Goal: Task Accomplishment & Management: Manage account settings

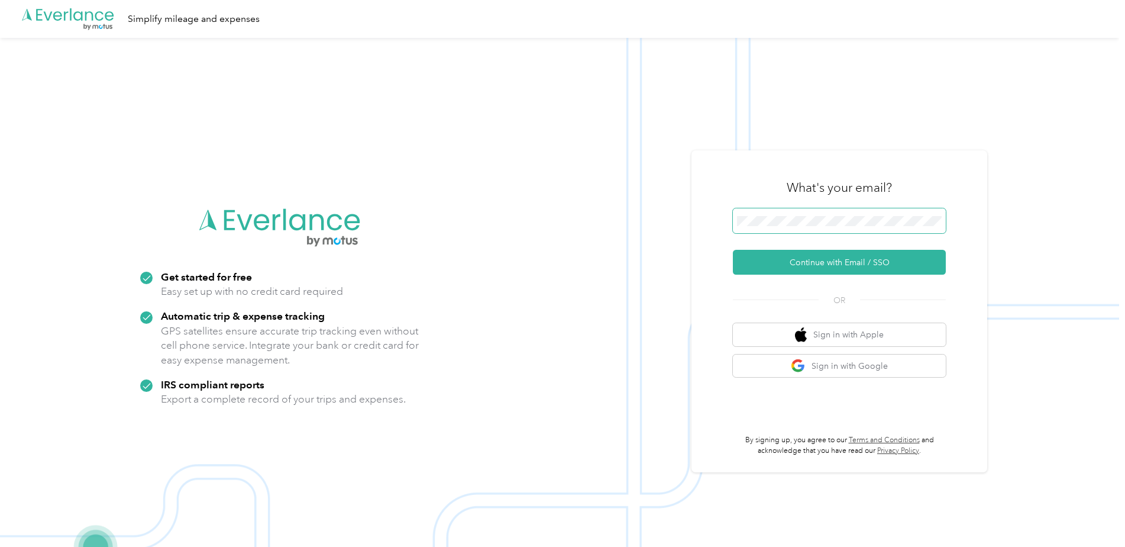
click at [778, 211] on span at bounding box center [839, 220] width 213 height 25
click at [786, 256] on button "Continue with Email / SSO" at bounding box center [839, 262] width 213 height 25
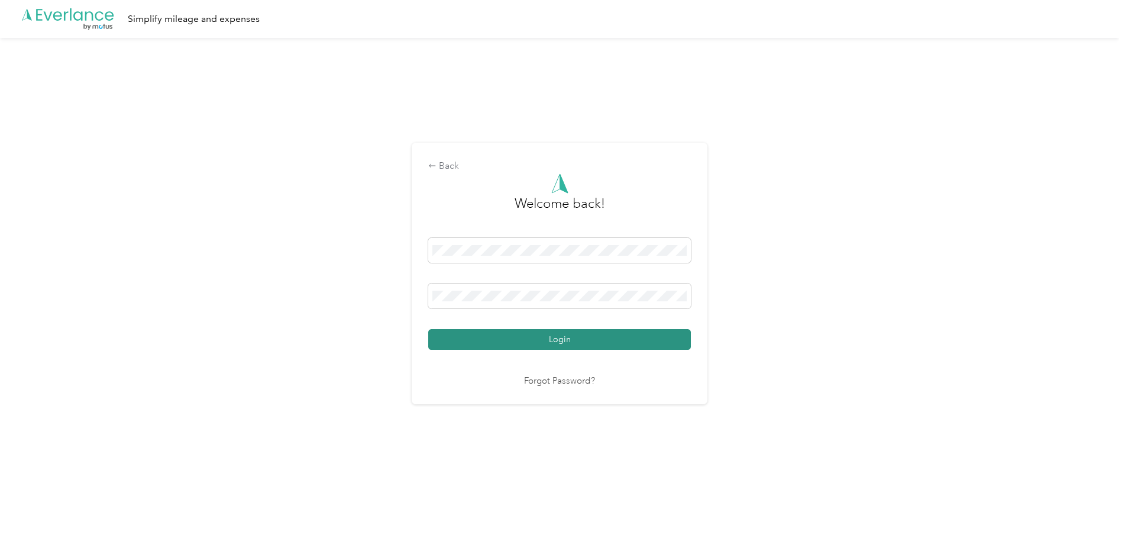
click at [507, 346] on button "Login" at bounding box center [559, 339] width 263 height 21
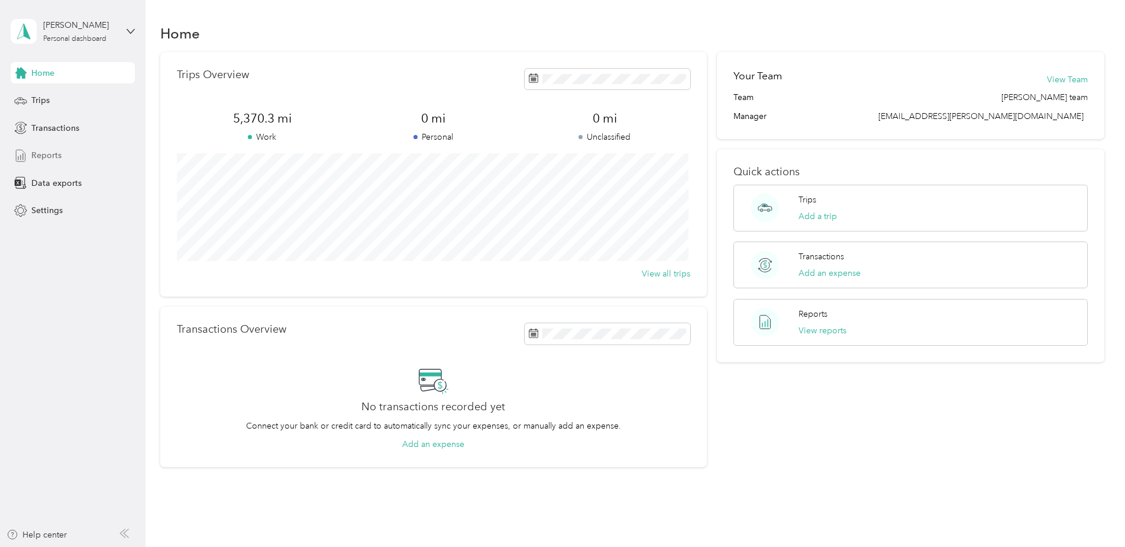
click at [49, 159] on span "Reports" at bounding box center [46, 155] width 30 height 12
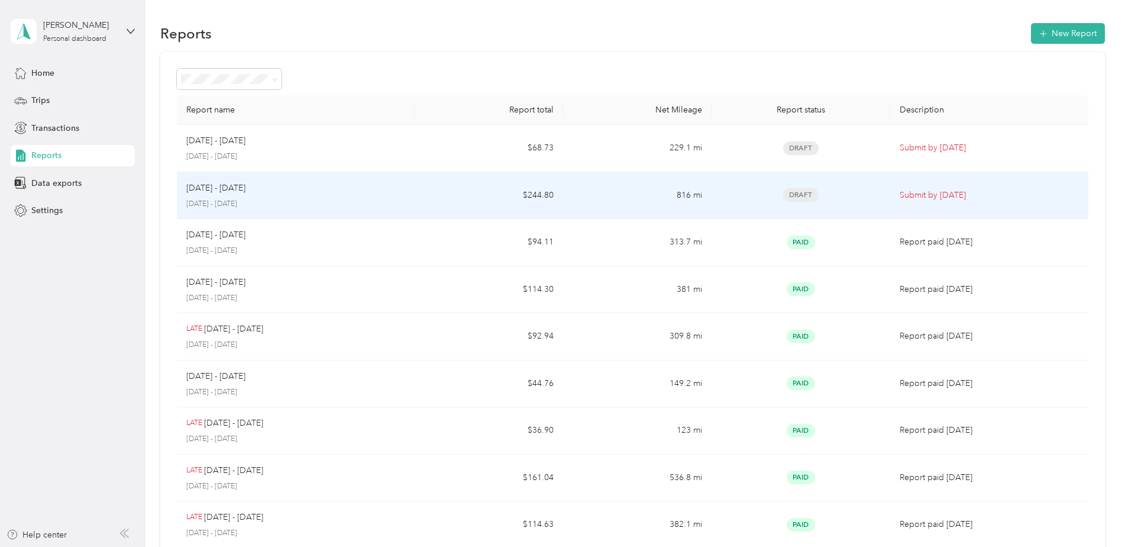
click at [302, 196] on div "[DATE] - [DATE] [DATE] - [DATE]" at bounding box center [295, 196] width 219 height 28
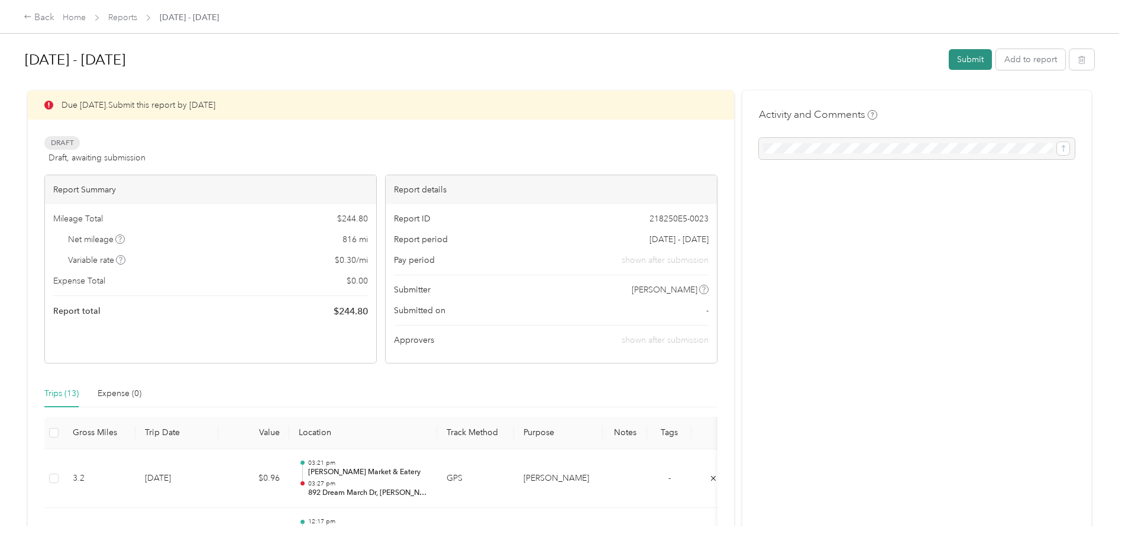
click at [971, 53] on button "Submit" at bounding box center [970, 59] width 43 height 21
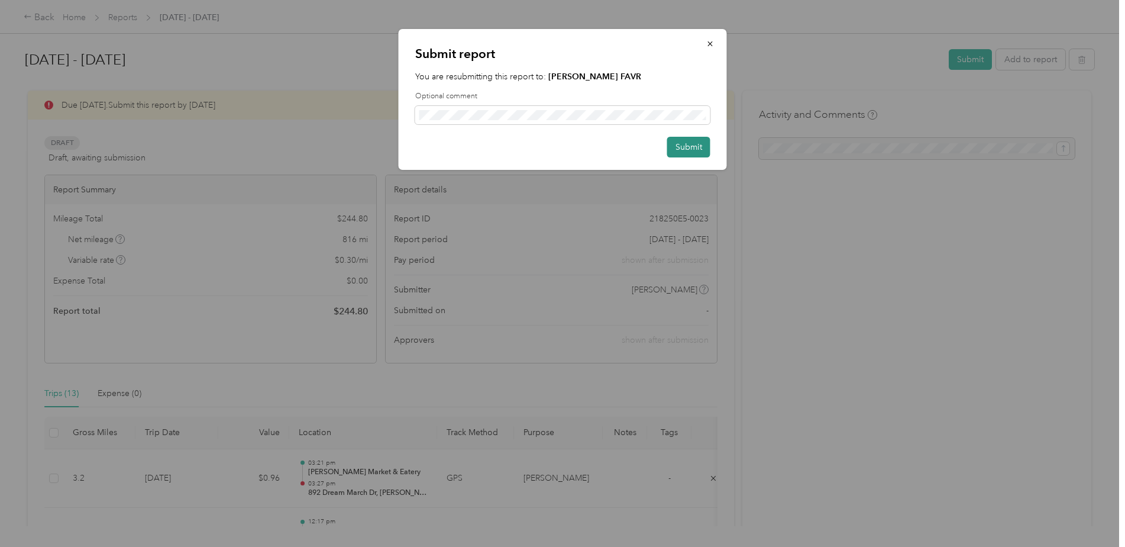
click at [689, 146] on button "Submit" at bounding box center [688, 147] width 43 height 21
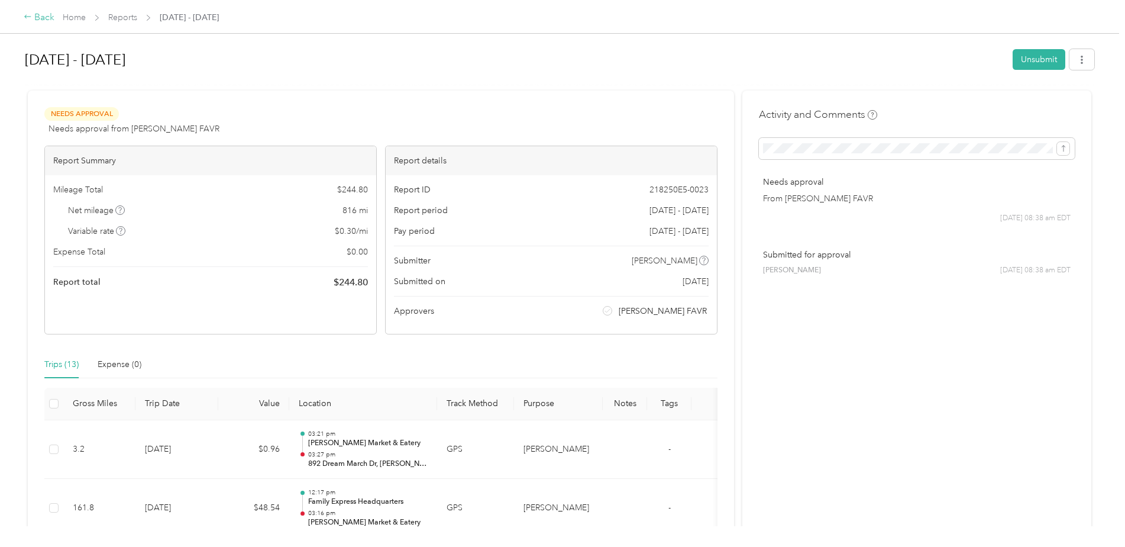
click at [29, 22] on div "Back" at bounding box center [39, 18] width 31 height 14
